Goal: Check status: Check status

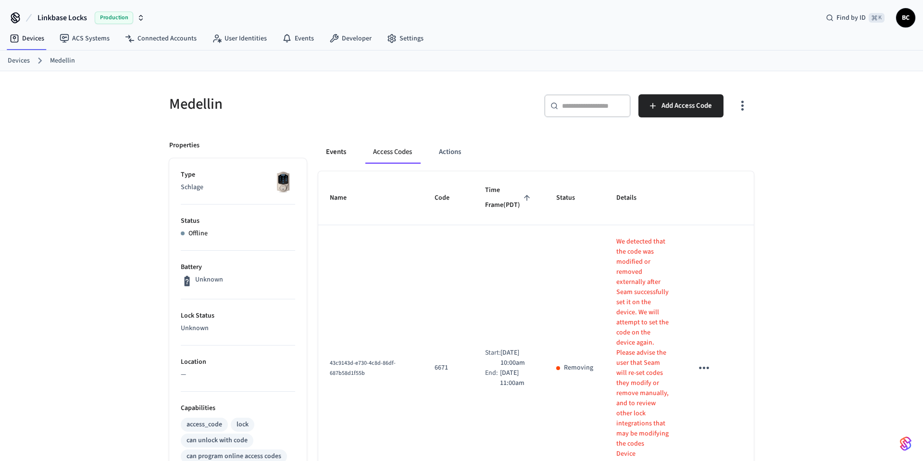
click at [331, 152] on button "Events" at bounding box center [336, 151] width 36 height 23
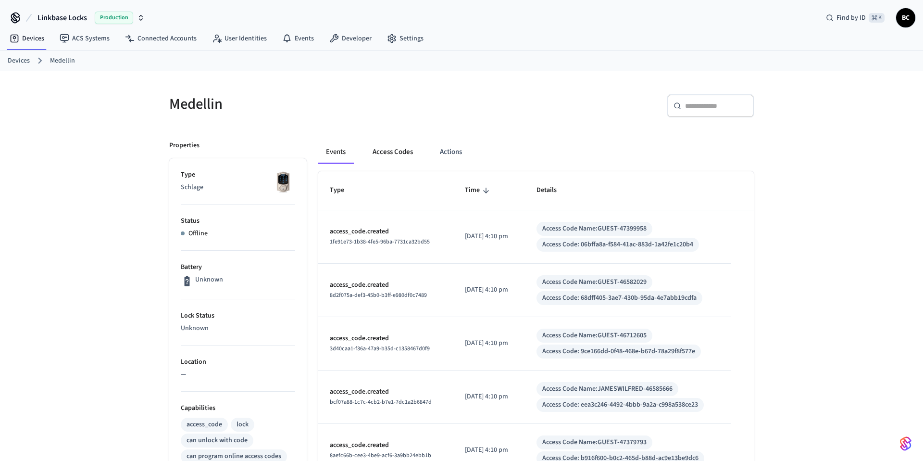
click at [380, 153] on button "Access Codes" at bounding box center [393, 151] width 56 height 23
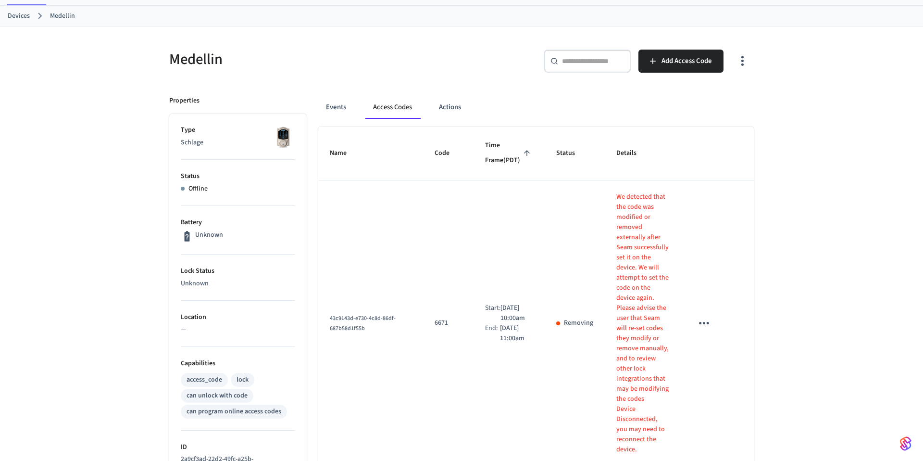
scroll to position [49, 0]
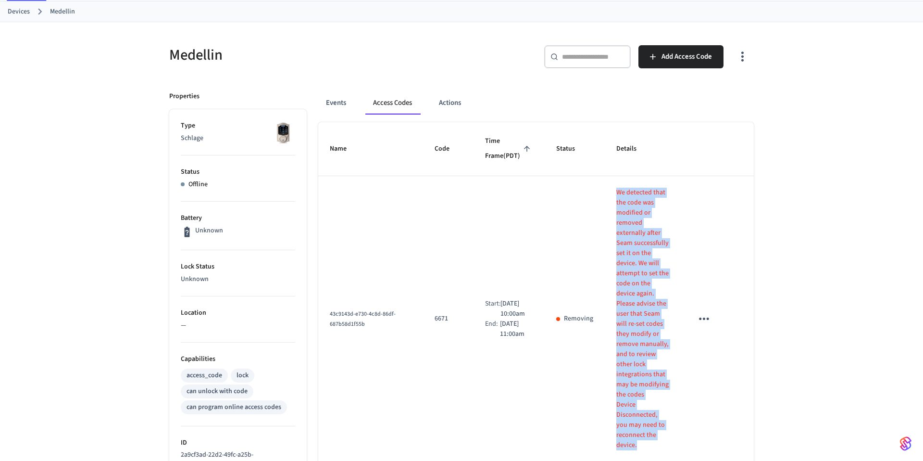
drag, startPoint x: 599, startPoint y: 194, endPoint x: 678, endPoint y: 363, distance: 186.0
click at [678, 363] on td "We detected that the code was modified or removed externally after Seam success…" at bounding box center [643, 319] width 76 height 286
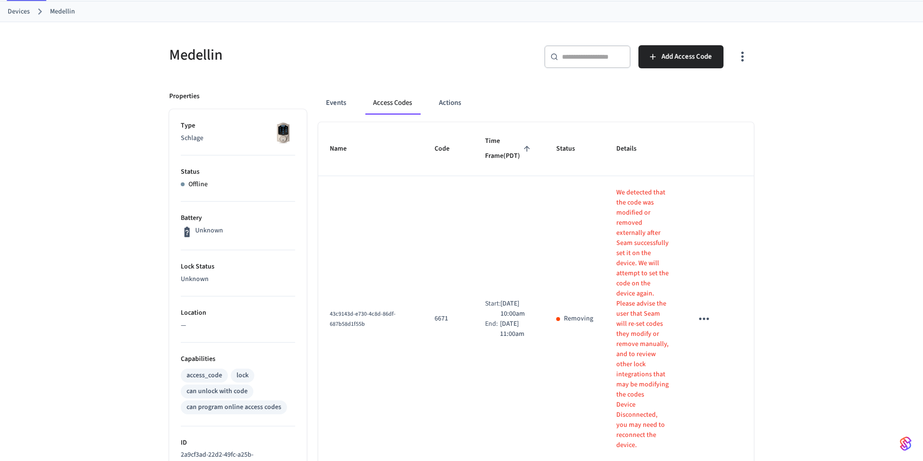
click at [682, 354] on td "sticky table" at bounding box center [706, 319] width 50 height 286
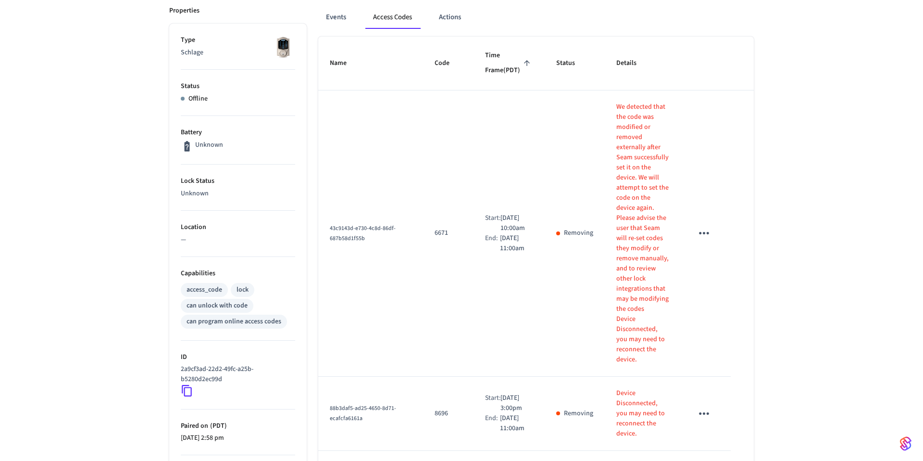
scroll to position [0, 0]
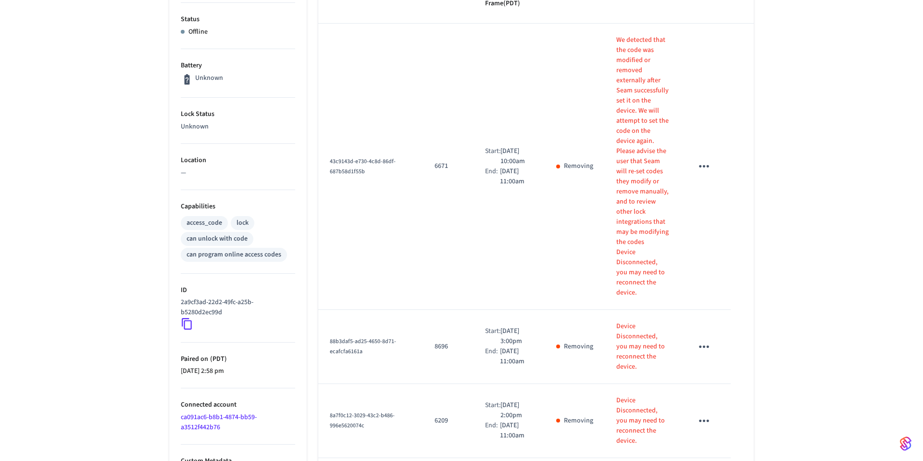
scroll to position [485, 0]
